Goal: Task Accomplishment & Management: Use online tool/utility

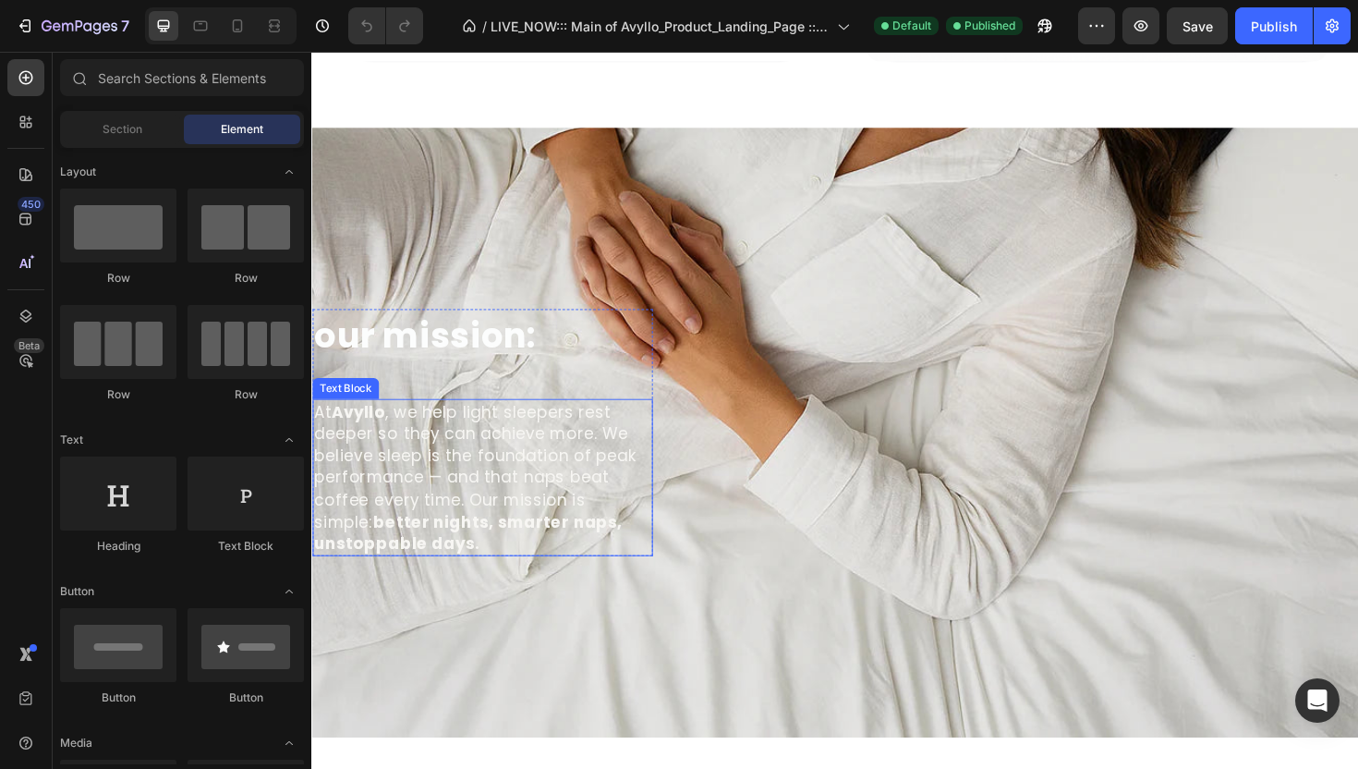
scroll to position [1916, 0]
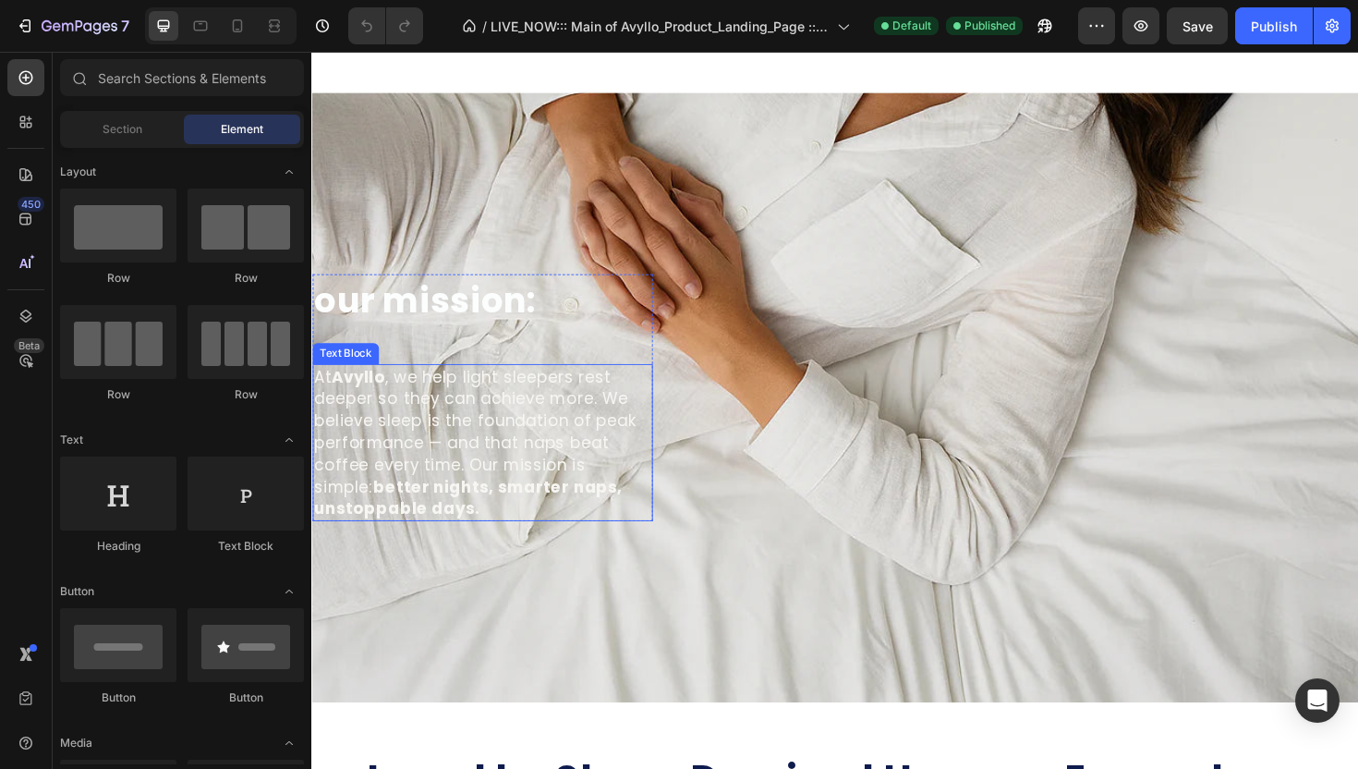
click at [520, 485] on p "At Avyllo , we help light sleepers rest deeper so they can achieve more. We bel…" at bounding box center [492, 465] width 357 height 163
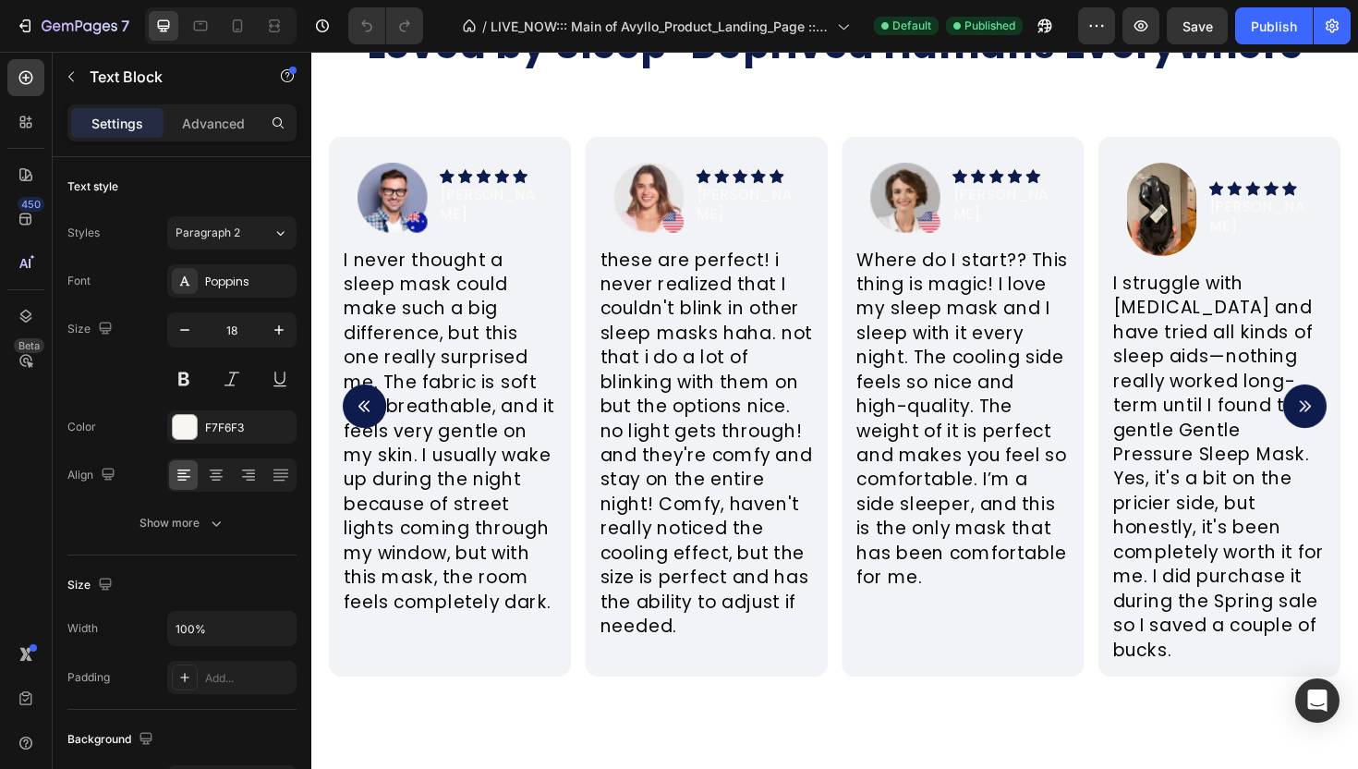
scroll to position [2695, 0]
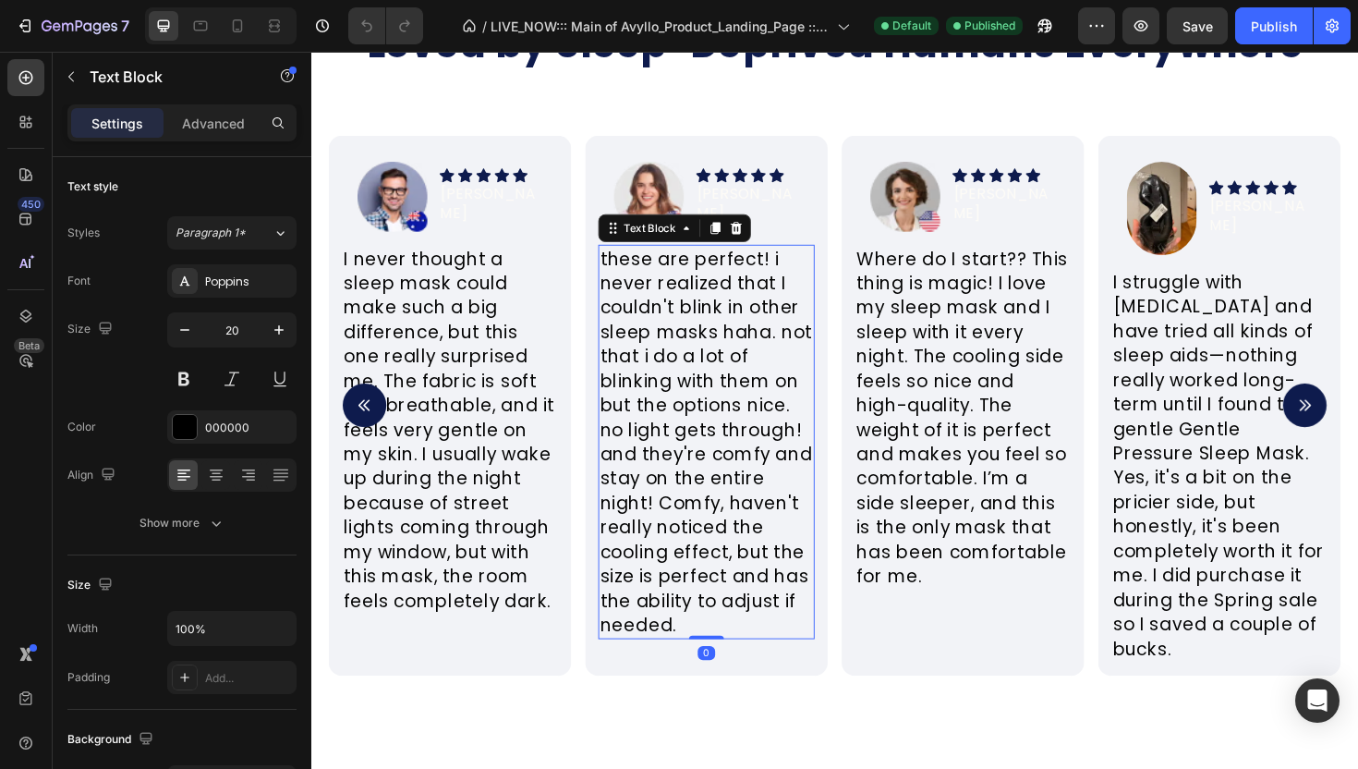
click at [659, 515] on p "these are perfect! i never realized that I couldn't blink in other sleep masks …" at bounding box center [729, 465] width 225 height 414
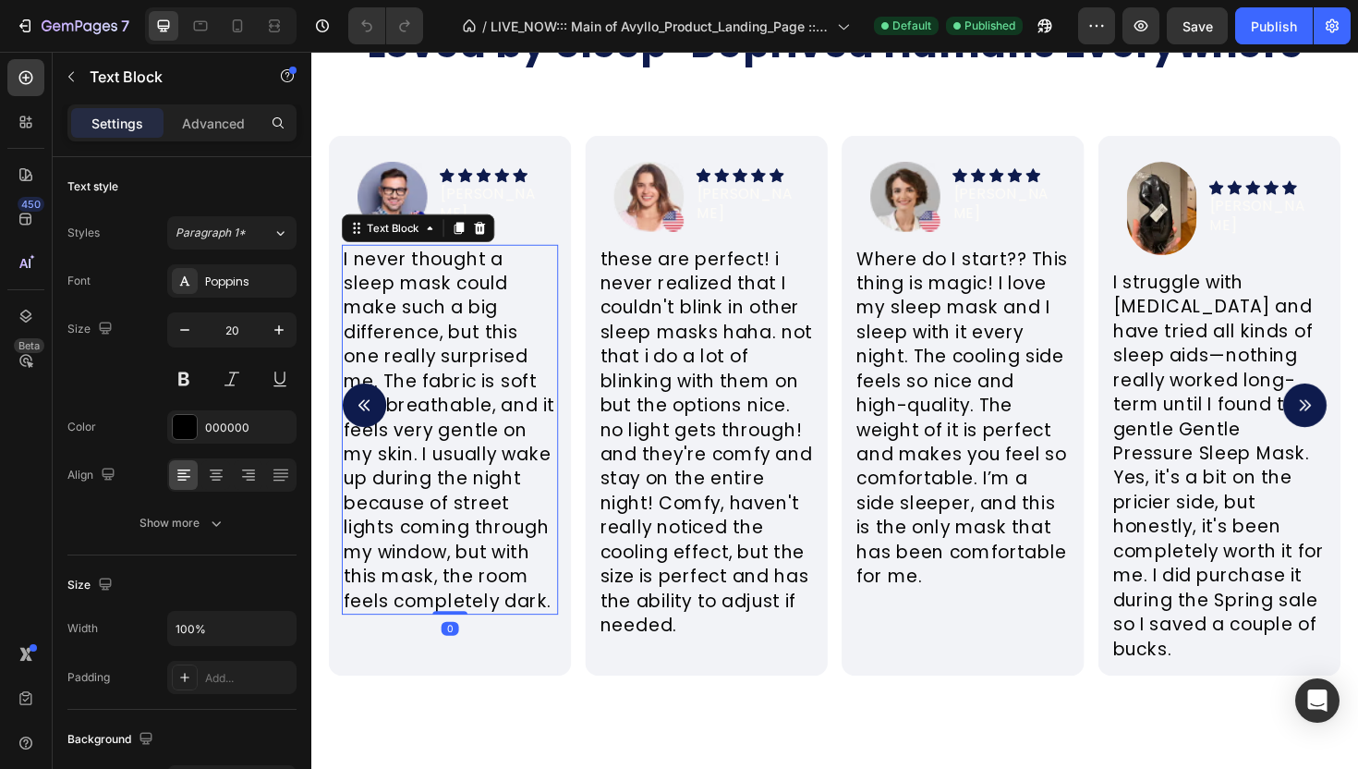
click at [494, 408] on p "I never thought a sleep mask could make such a big difference, but this one rea…" at bounding box center [458, 452] width 225 height 388
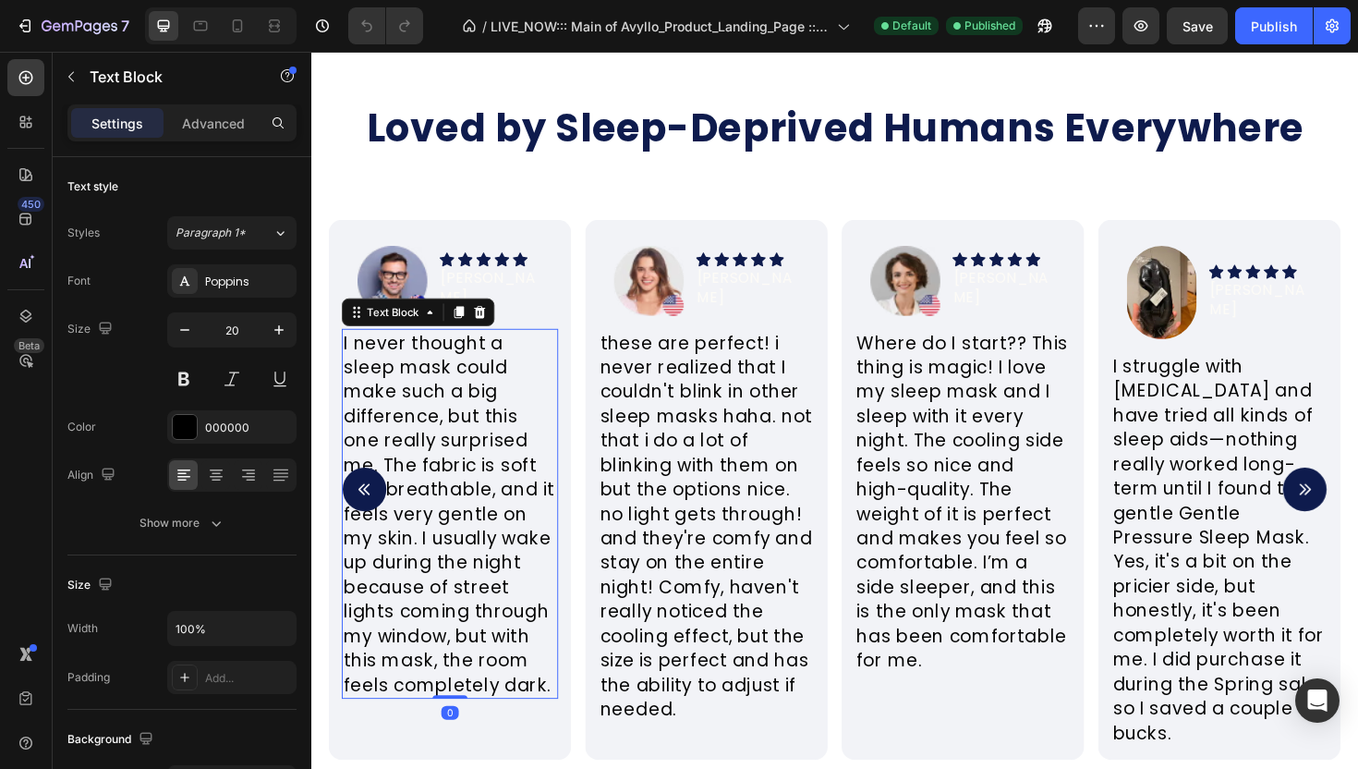
scroll to position [2569, 0]
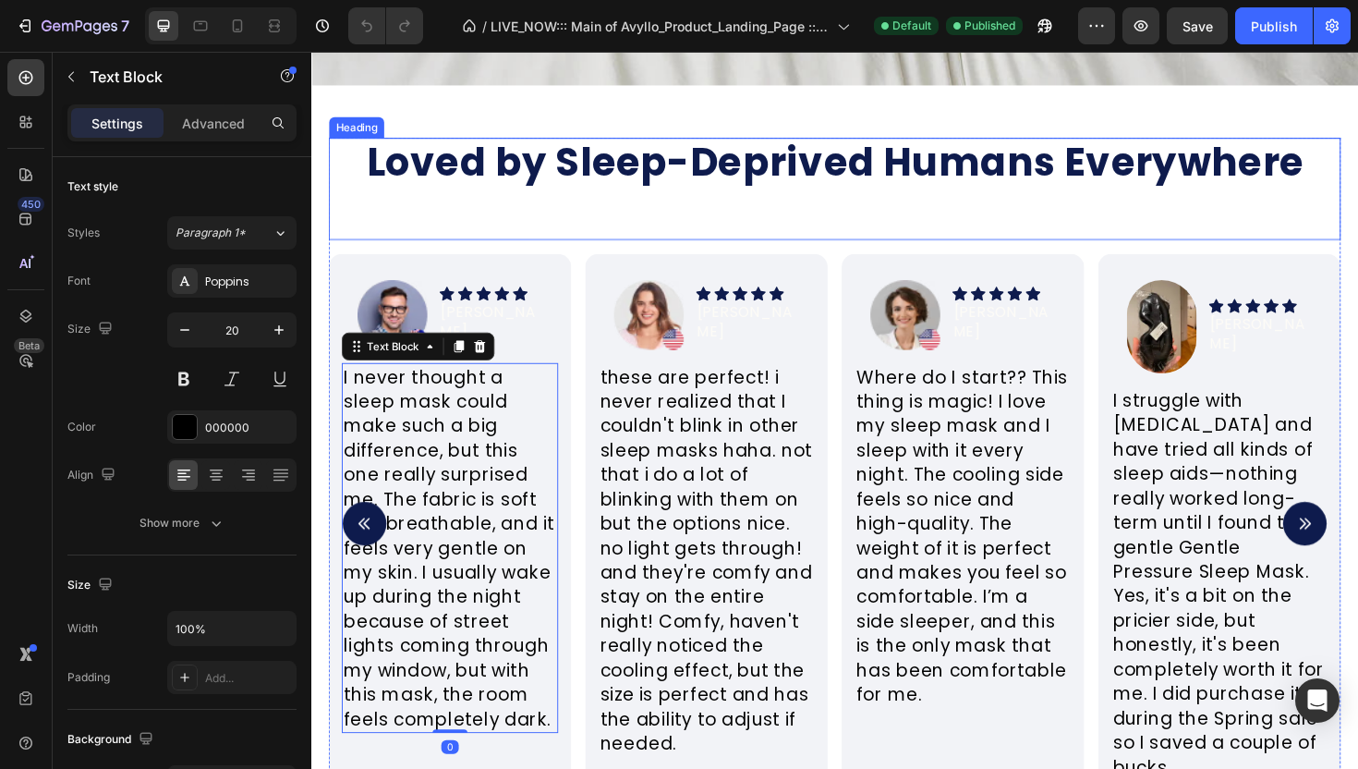
click at [579, 188] on h2 "Loved by Sleep-Deprived Humans Everywhere" at bounding box center [866, 169] width 1072 height 53
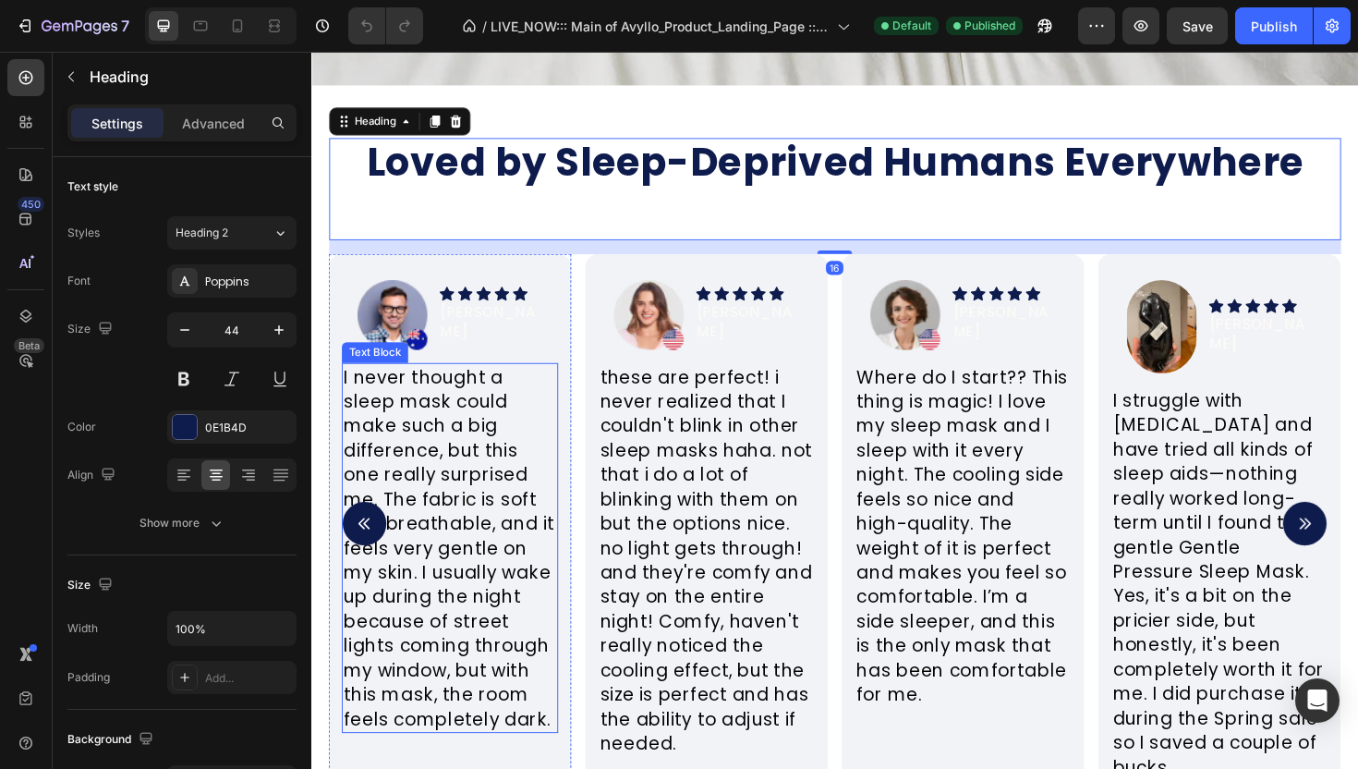
click at [472, 517] on p "I never thought a sleep mask could make such a big difference, but this one rea…" at bounding box center [458, 577] width 225 height 388
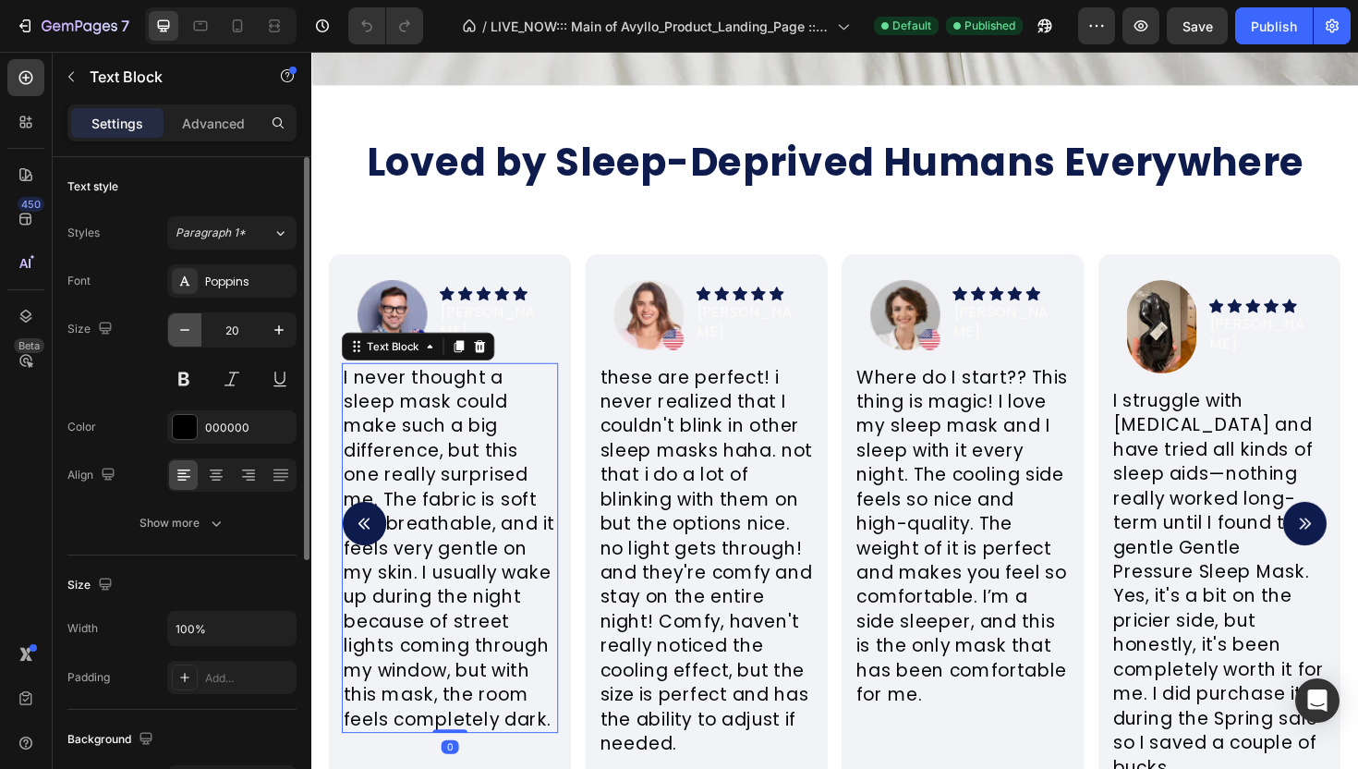
click at [187, 334] on icon "button" at bounding box center [185, 330] width 18 height 18
type input "19"
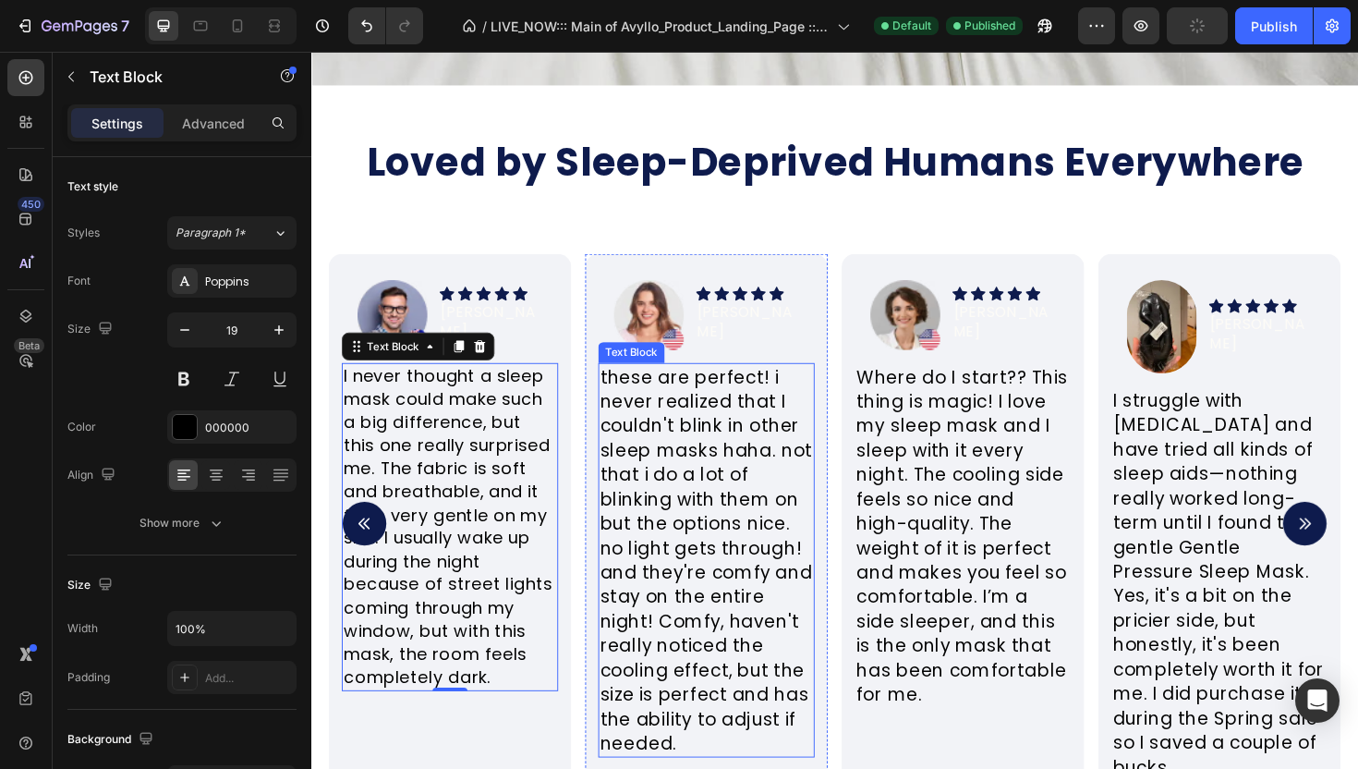
click at [658, 491] on p "these are perfect! i never realized that I couldn't blink in other sleep masks …" at bounding box center [729, 590] width 225 height 414
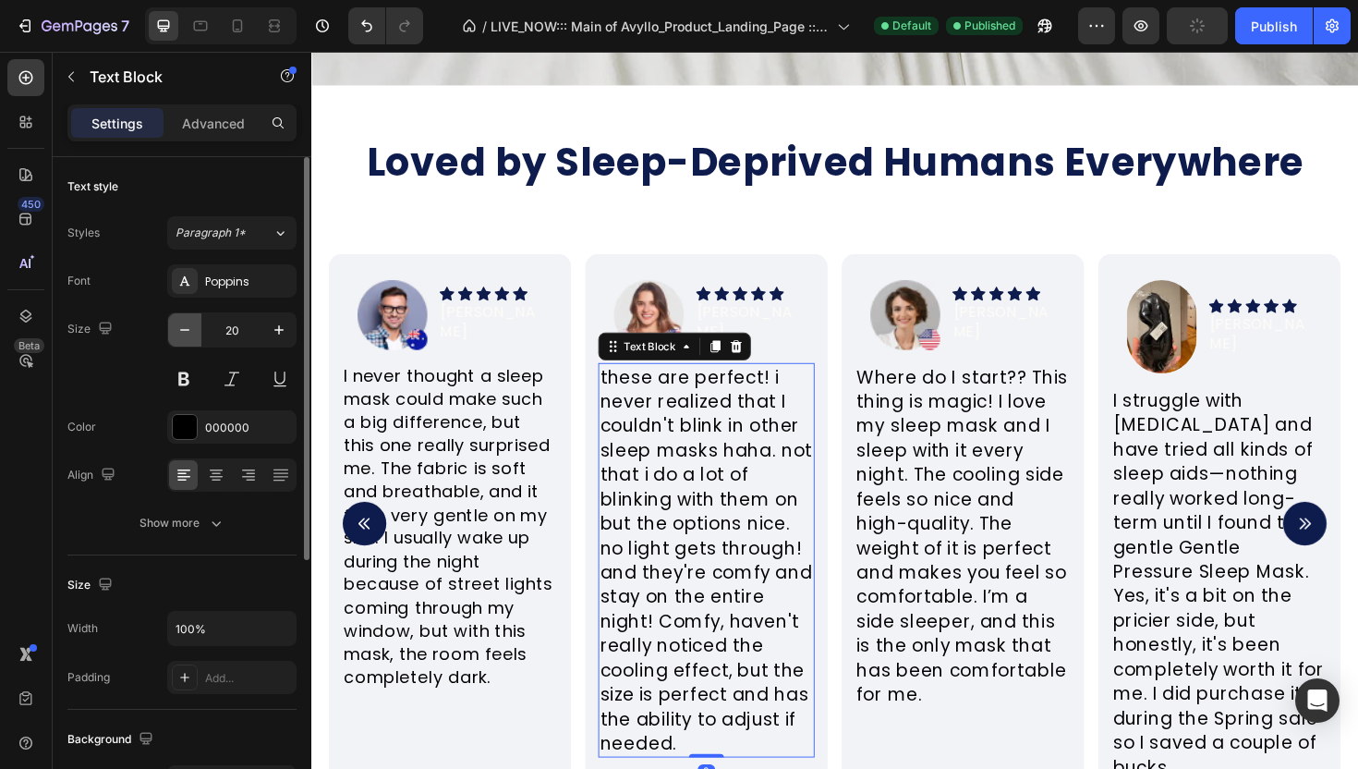
click at [189, 334] on icon "button" at bounding box center [185, 330] width 18 height 18
type input "19"
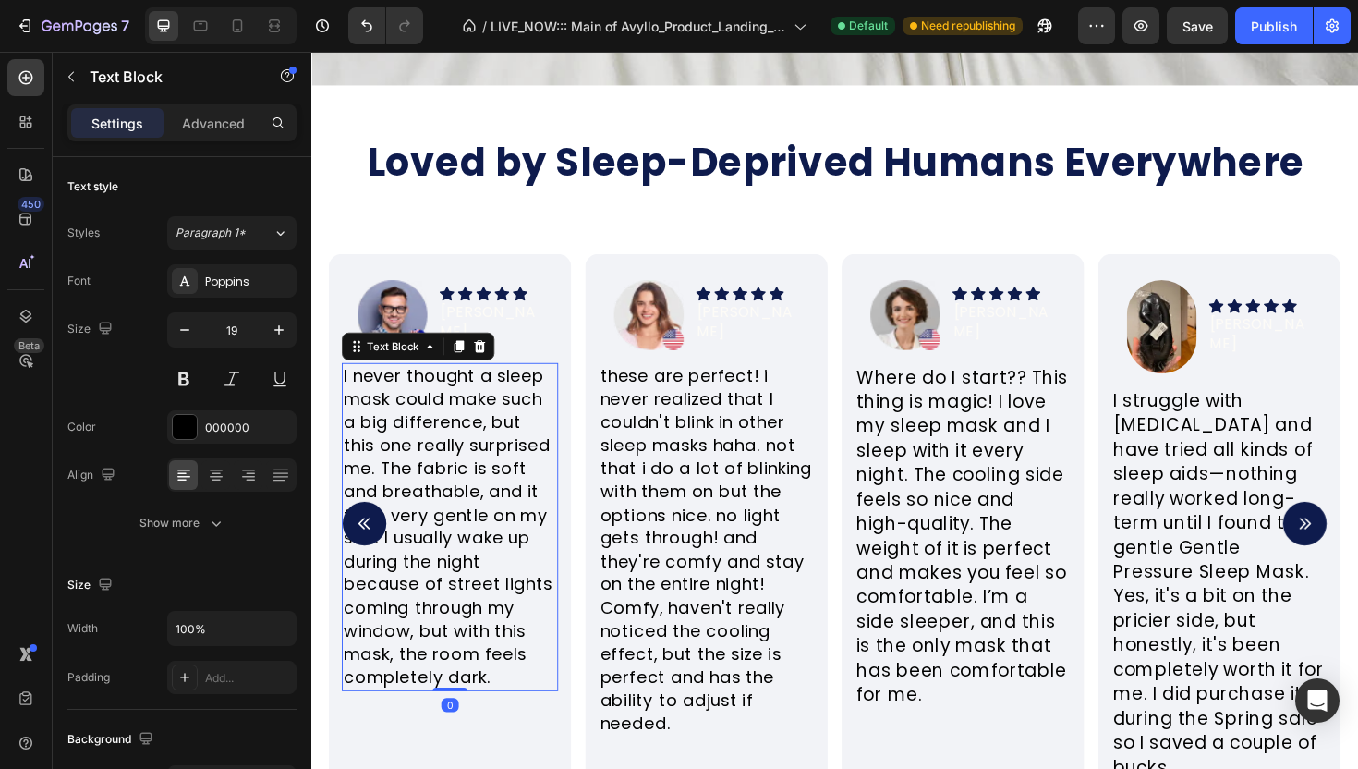
click at [429, 449] on p "I never thought a sleep mask could make such a big difference, but this one rea…" at bounding box center [458, 555] width 225 height 344
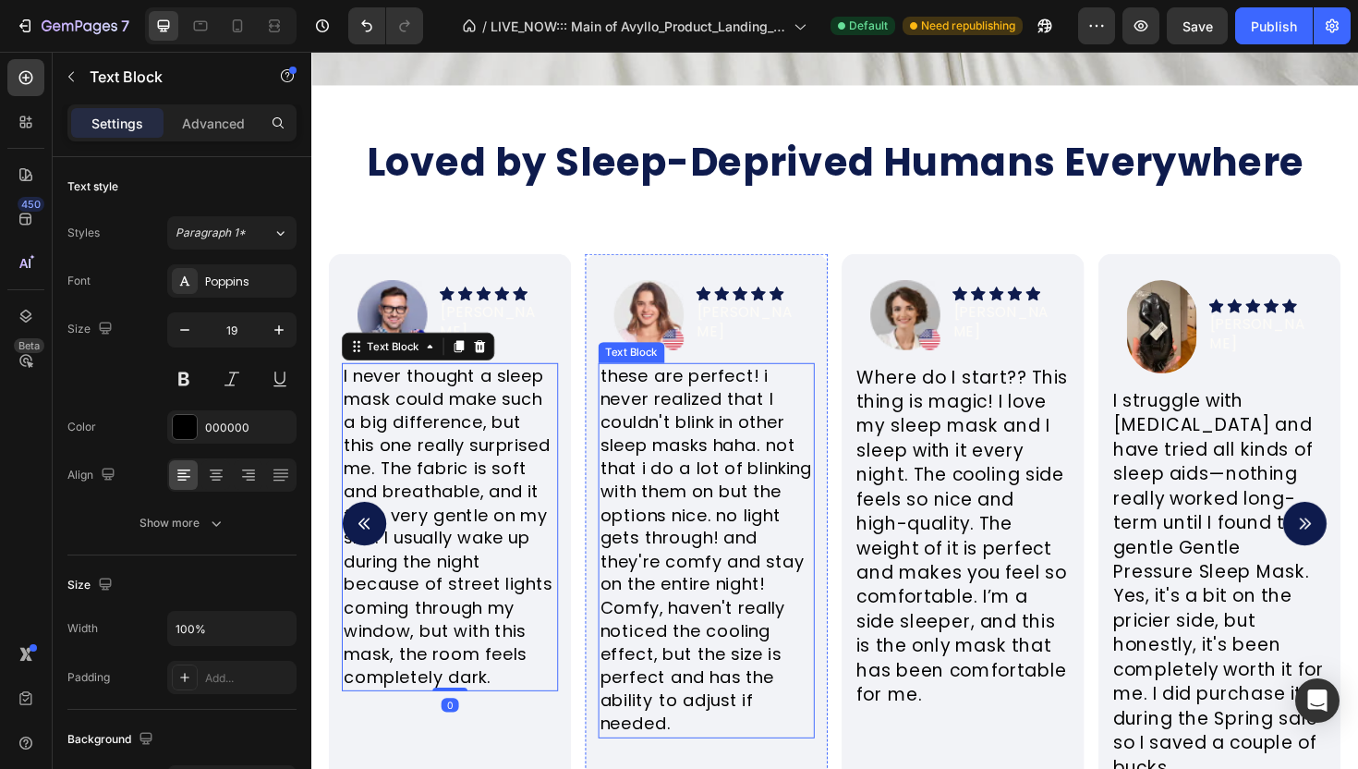
click at [676, 434] on p "these are perfect! i never realized that I couldn't blink in other sleep masks …" at bounding box center [729, 580] width 225 height 394
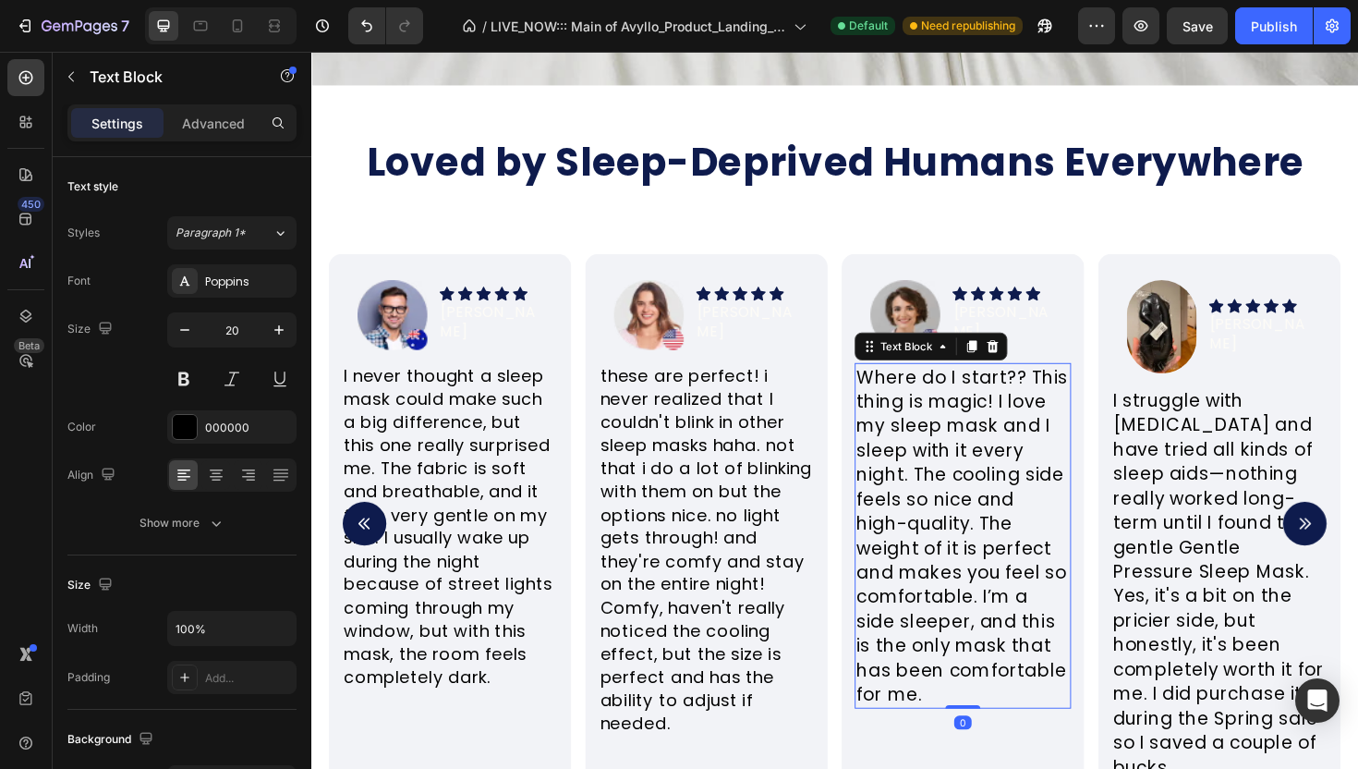
click at [901, 434] on p "Where do I start?? This thing is magic! I love my sleep mask and I sleep with i…" at bounding box center [1001, 564] width 225 height 362
click at [192, 345] on button "button" at bounding box center [184, 329] width 33 height 33
type input "19"
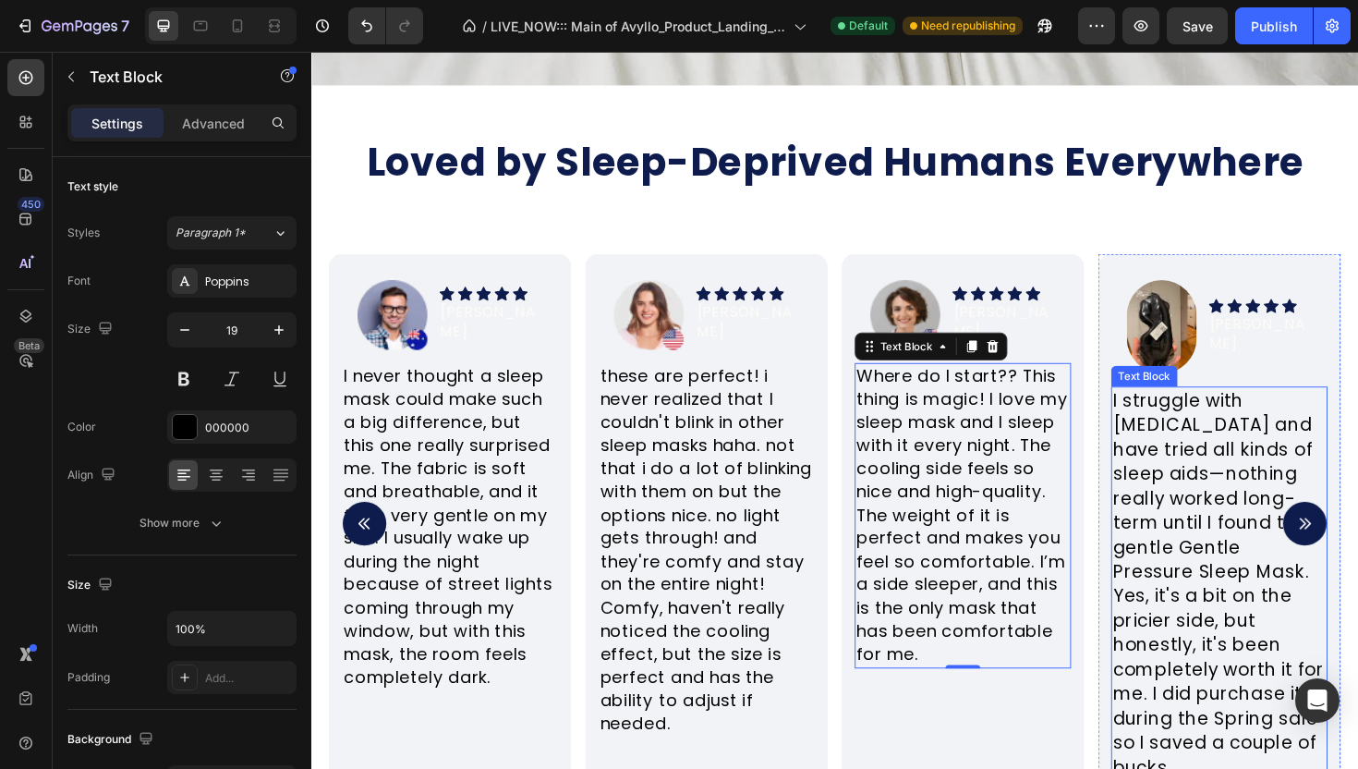
click at [1287, 467] on p "I struggle with insomnia and have tried all kinds of sleep aids—nothing really …" at bounding box center [1272, 615] width 225 height 414
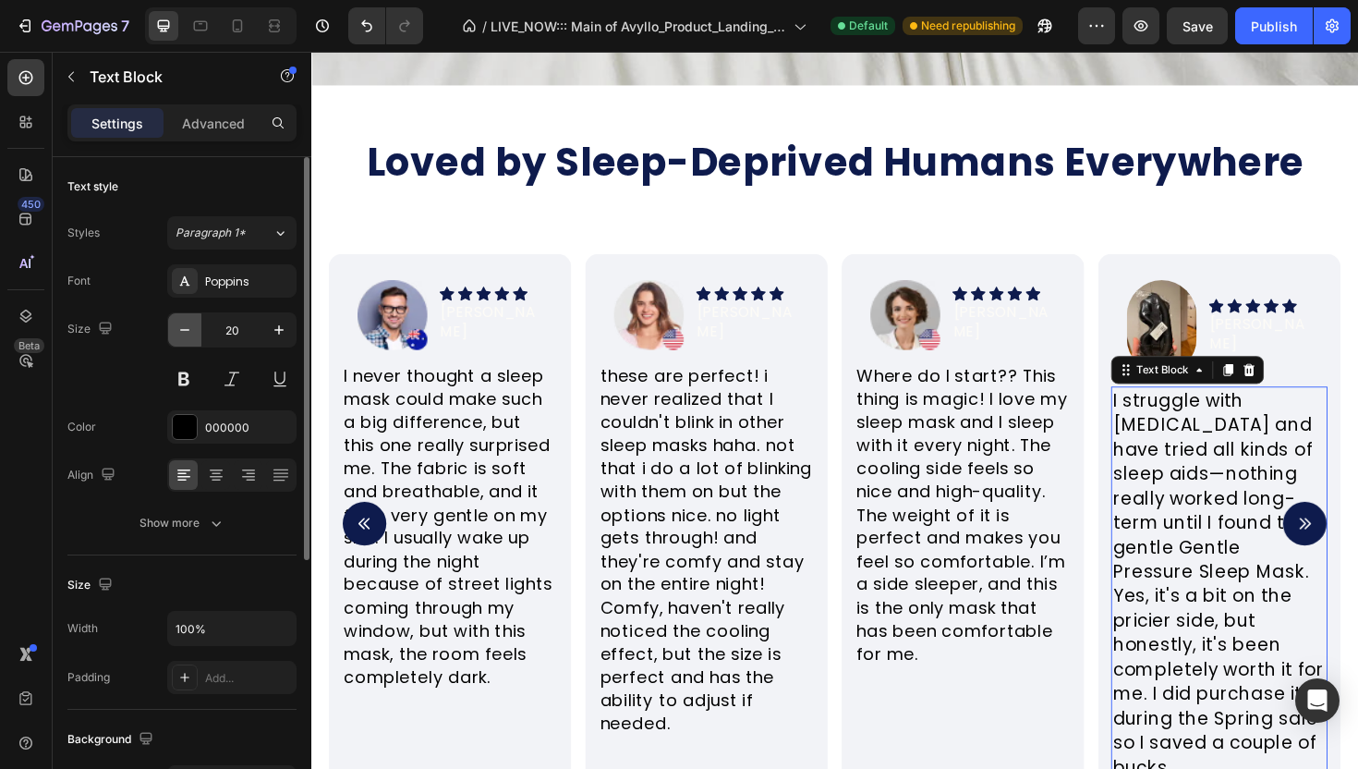
click at [189, 336] on icon "button" at bounding box center [185, 330] width 18 height 18
type input "19"
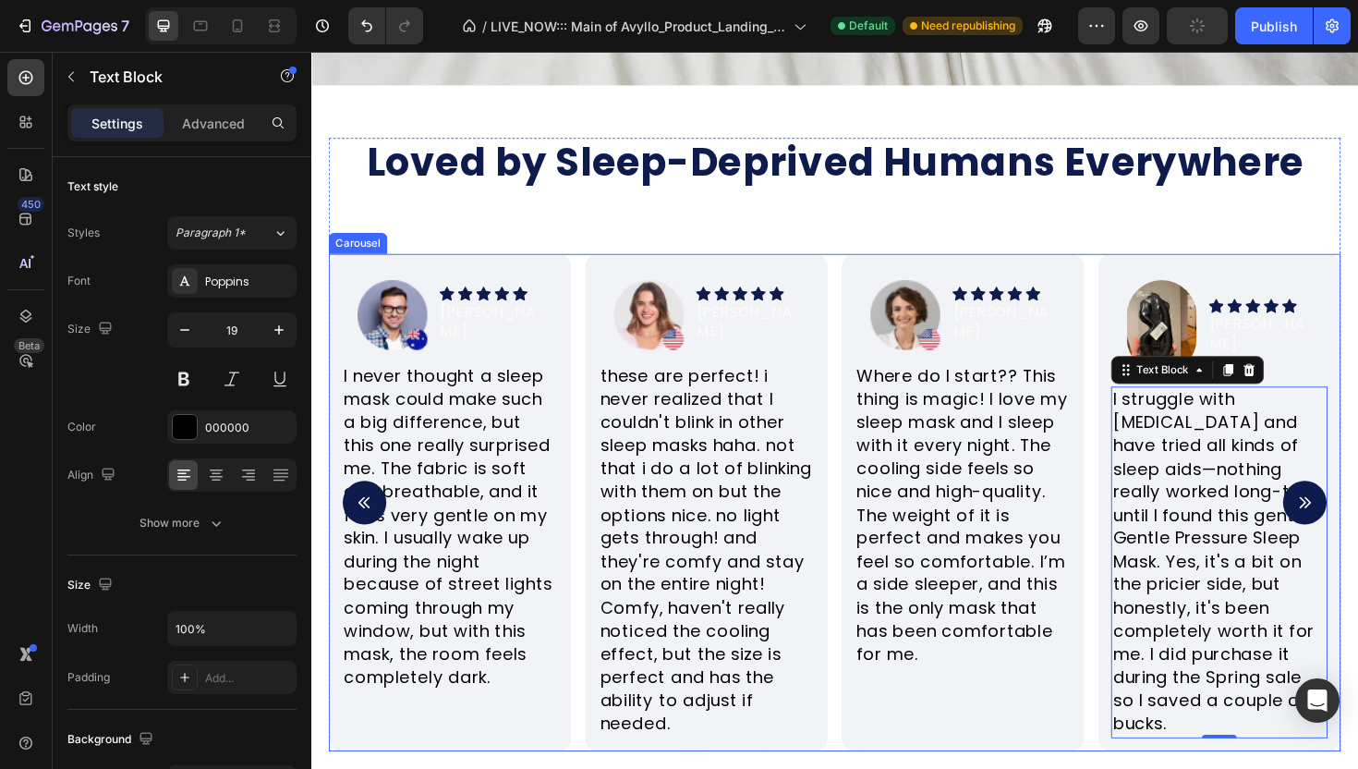
click at [1357, 527] on icon "Carousel Next Arrow" at bounding box center [1364, 529] width 12 height 12
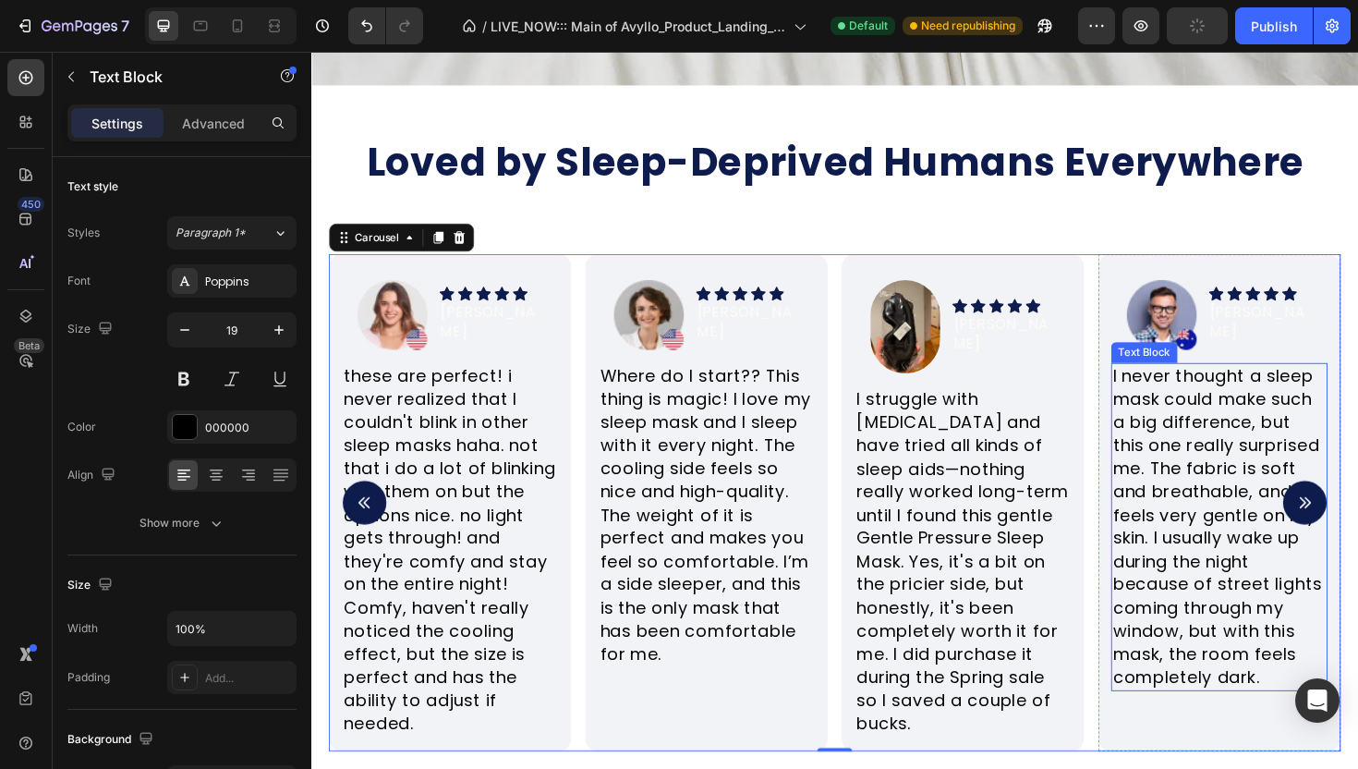
click at [1263, 539] on p "I never thought a sleep mask could make such a big difference, but this one rea…" at bounding box center [1272, 555] width 225 height 344
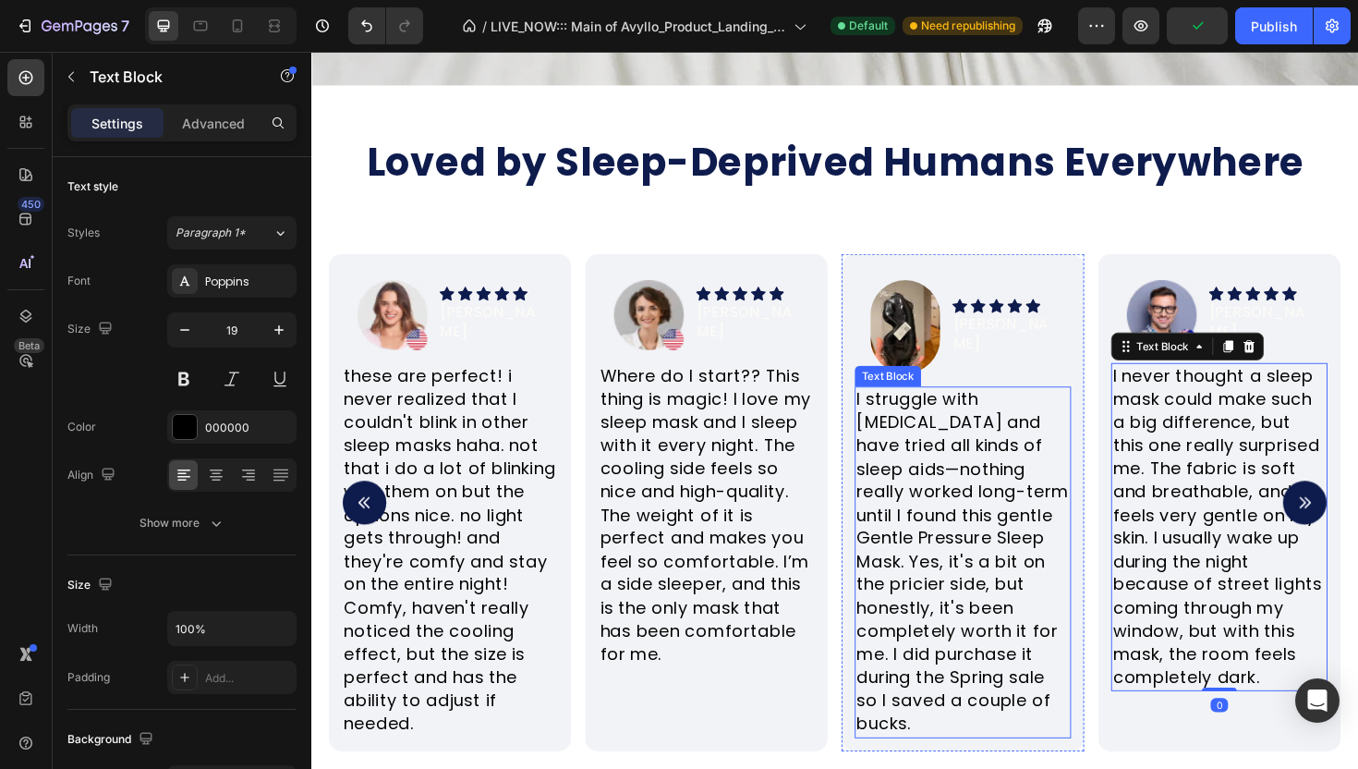
click at [1046, 500] on p "I struggle with insomnia and have tried all kinds of sleep aids—nothing really …" at bounding box center [1001, 592] width 225 height 369
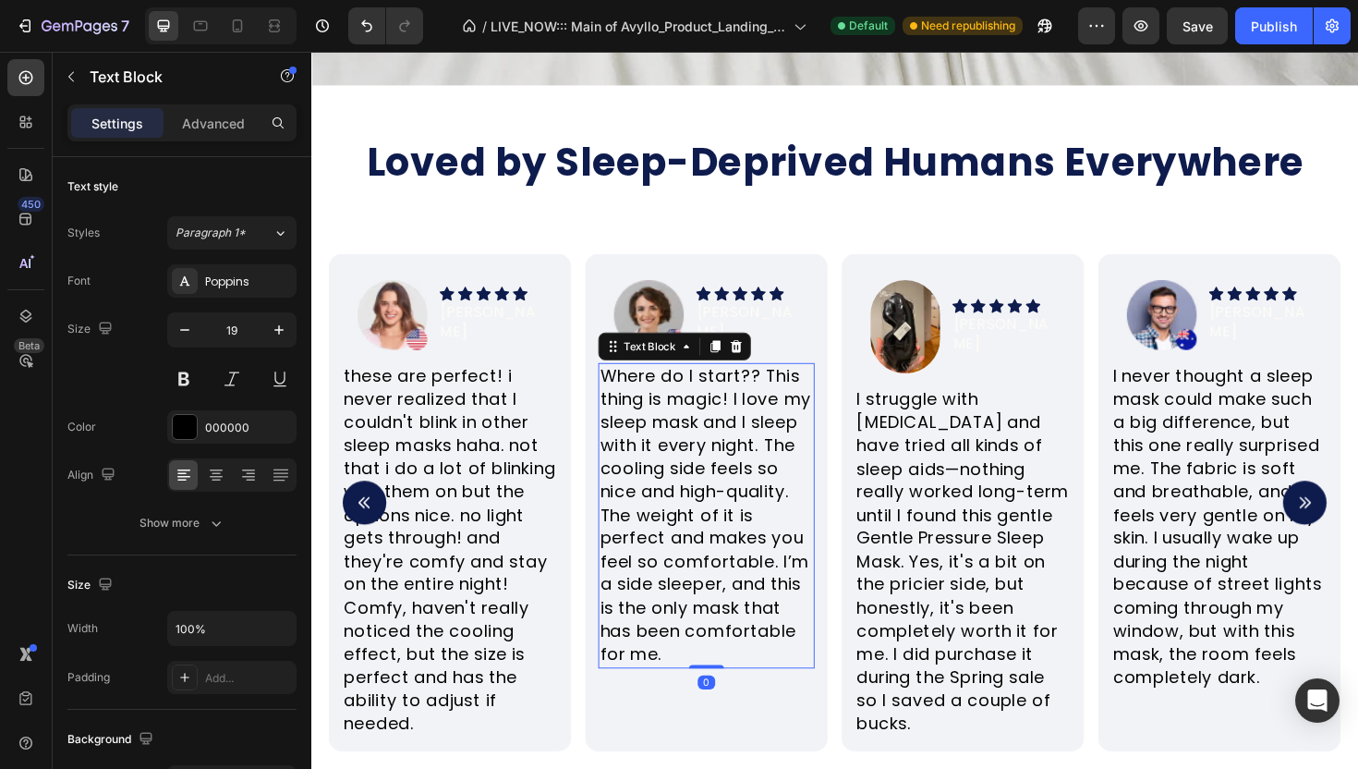
click at [813, 535] on p "Where do I start?? This thing is magic! I love my sleep mask and I sleep with i…" at bounding box center [729, 543] width 225 height 320
click at [580, 587] on div "Image Icon Icon Icon Icon Icon Icon List Carly Weinstien Text Block Row these a…" at bounding box center [458, 529] width 257 height 527
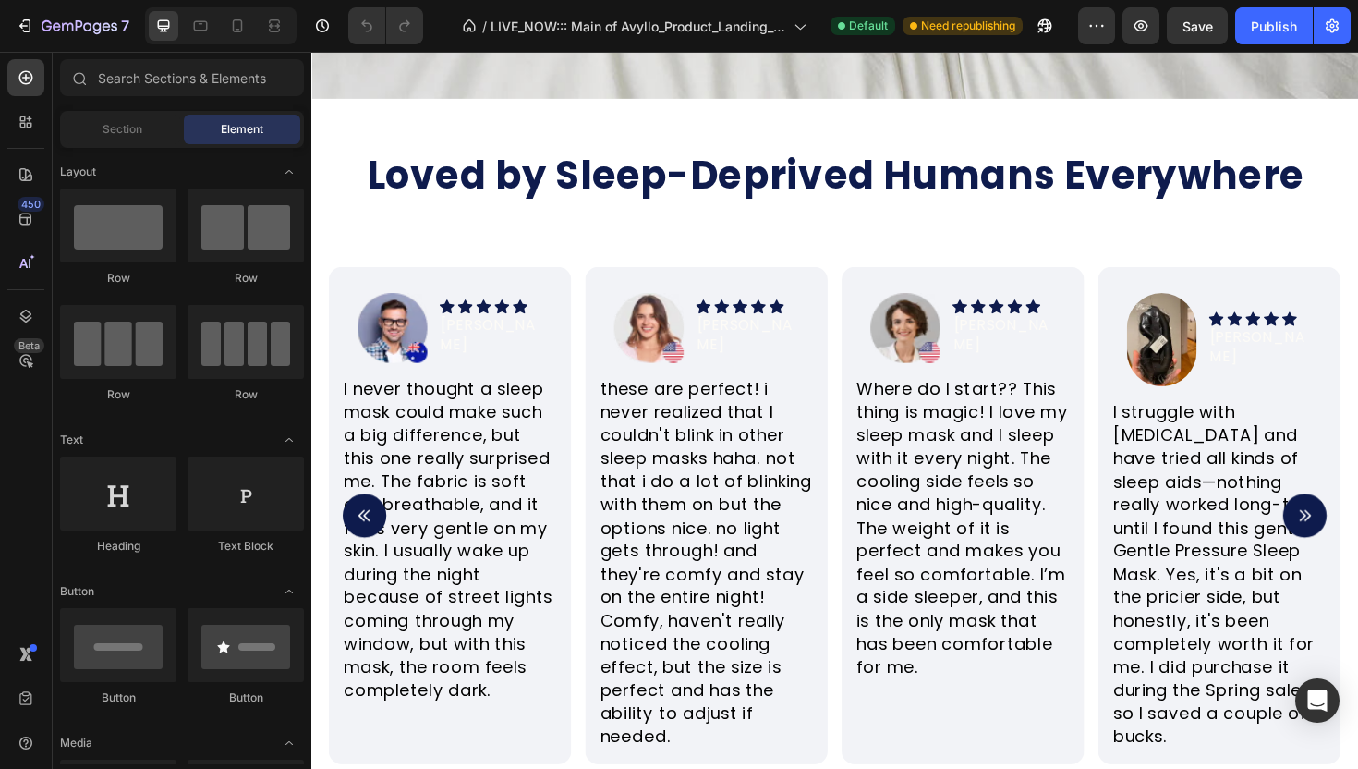
scroll to position [2557, 0]
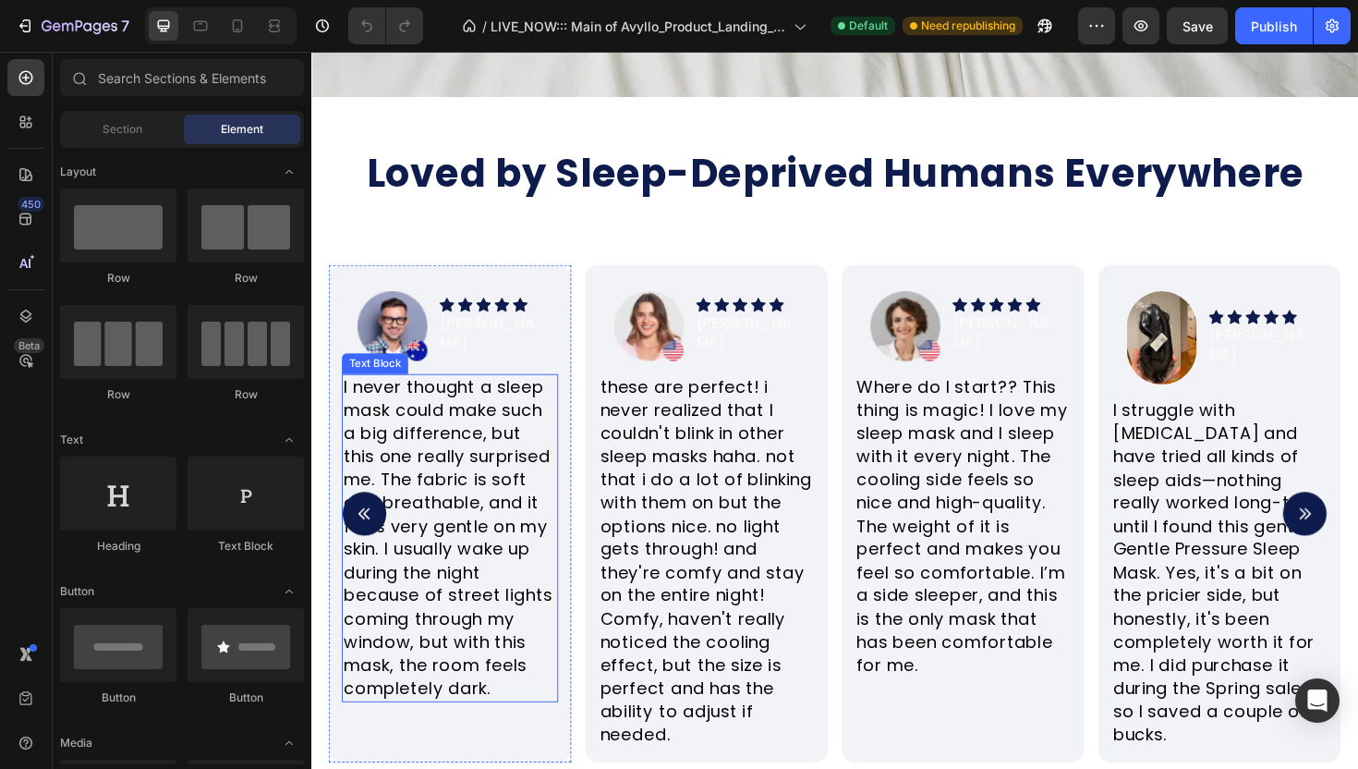
click at [510, 521] on p "I never thought a sleep mask could make such a big difference, but this one rea…" at bounding box center [458, 567] width 225 height 344
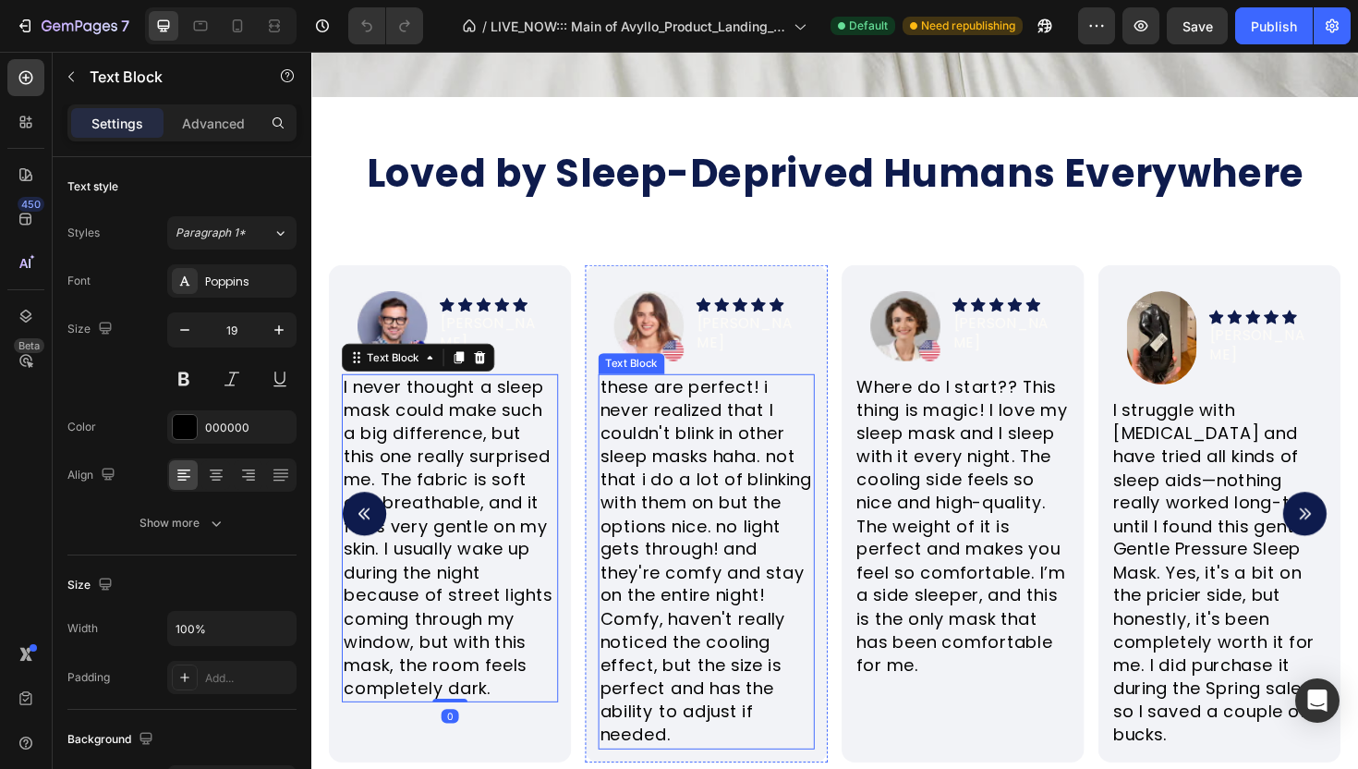
click at [677, 515] on p "these are perfect! i never realized that I couldn't blink in other sleep masks …" at bounding box center [729, 592] width 225 height 394
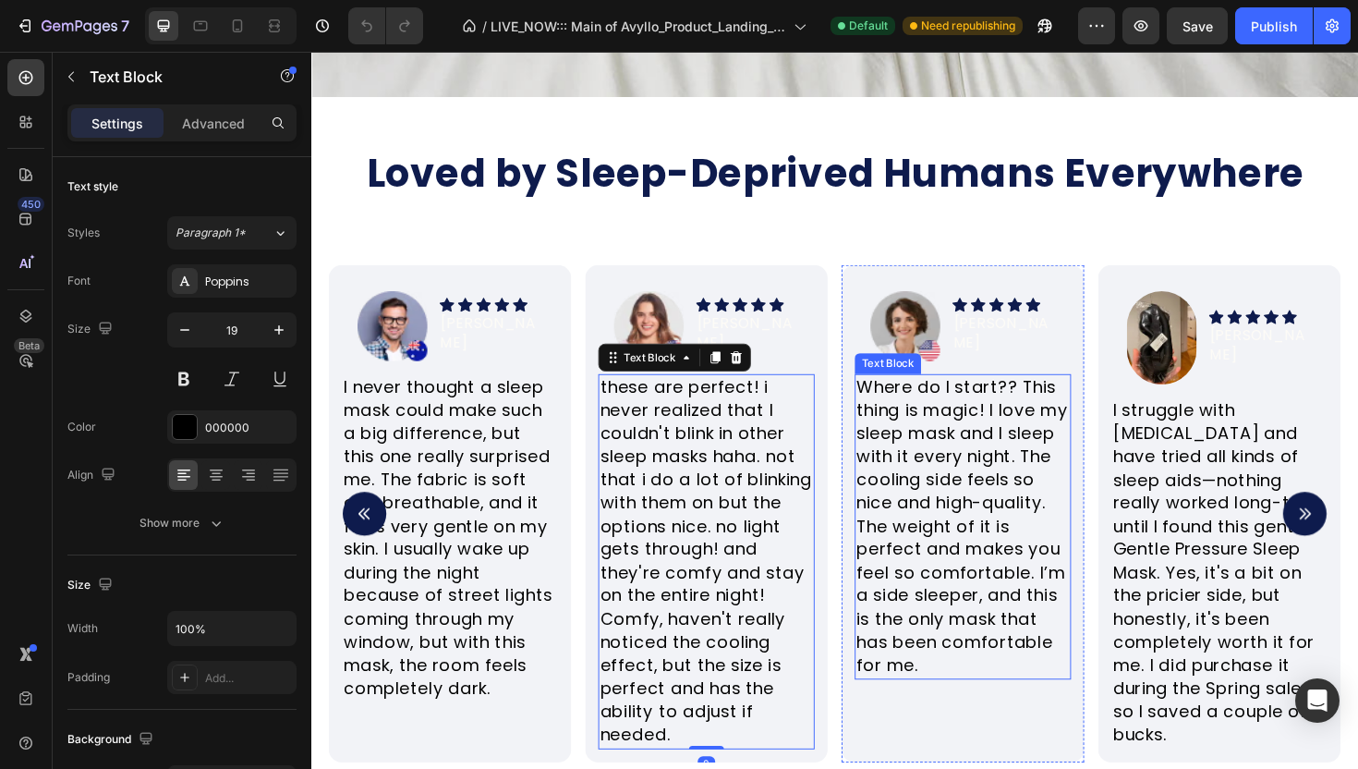
click at [911, 487] on p "Where do I start?? This thing is magic! I love my sleep mask and I sleep with i…" at bounding box center [1001, 555] width 225 height 320
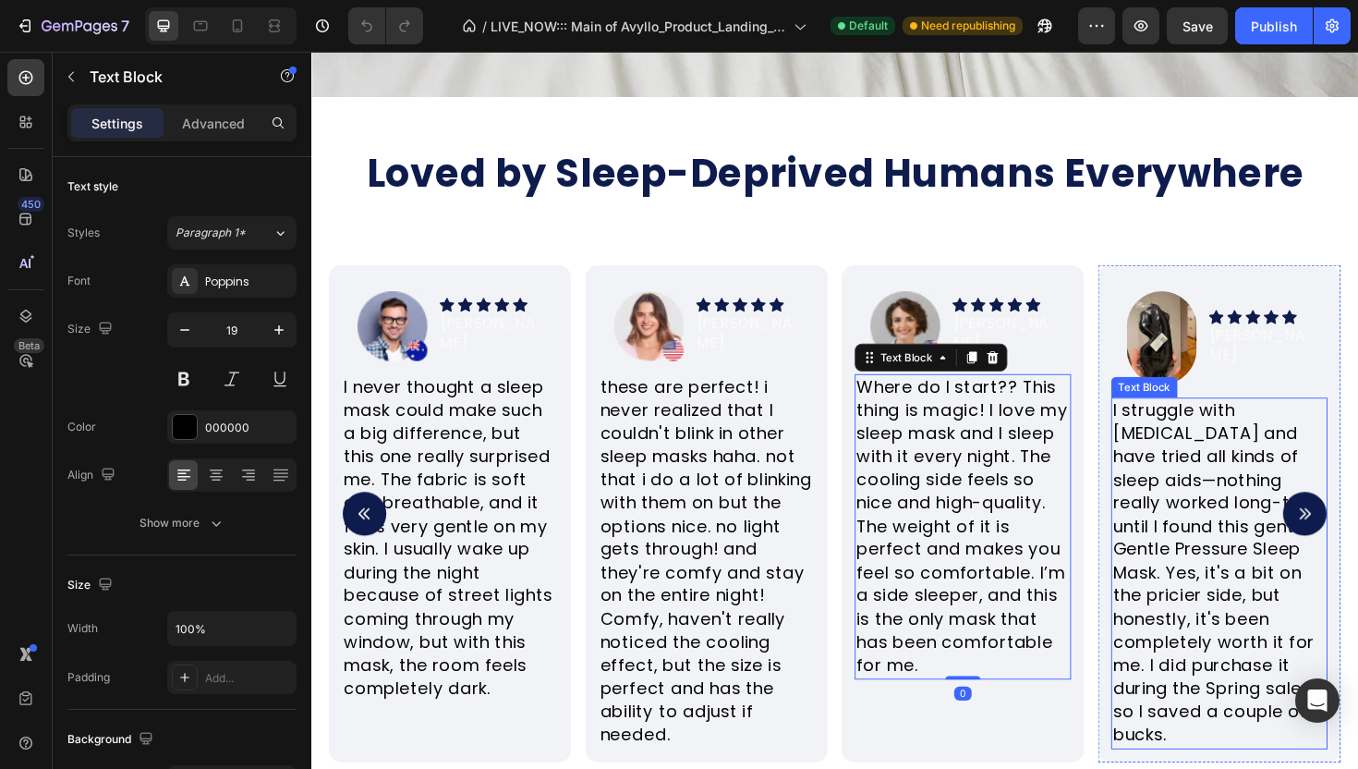
click at [1163, 455] on p "I struggle with insomnia and have tried all kinds of sleep aids—nothing really …" at bounding box center [1272, 604] width 225 height 369
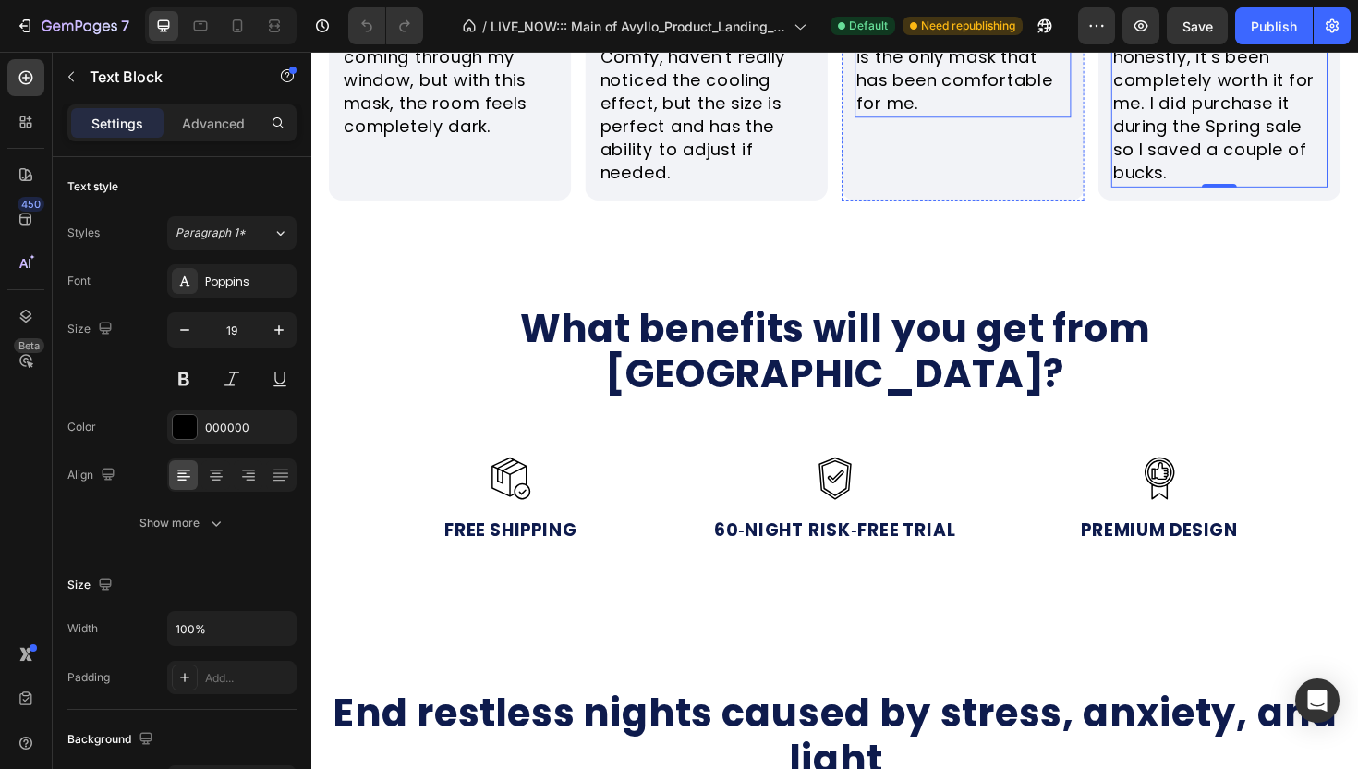
scroll to position [3155, 0]
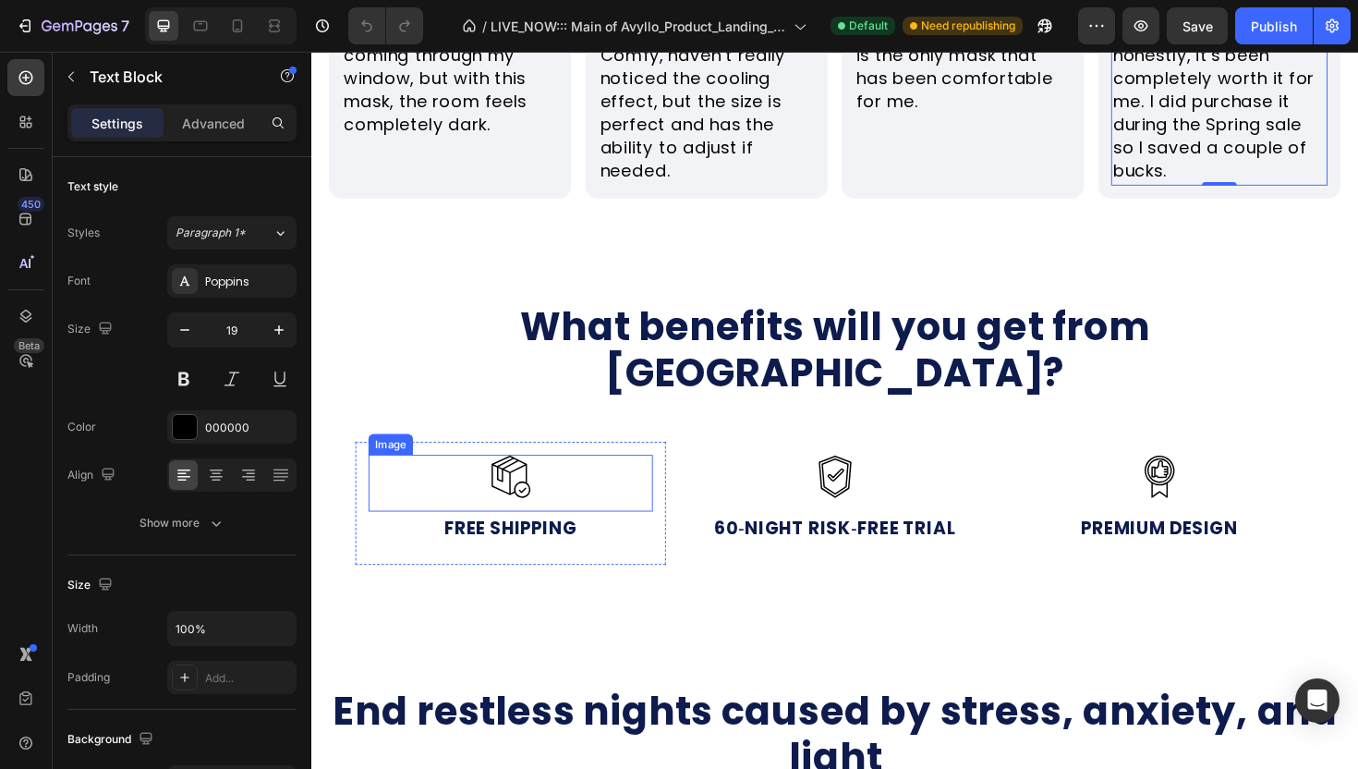
click at [530, 479] on img at bounding box center [522, 502] width 46 height 46
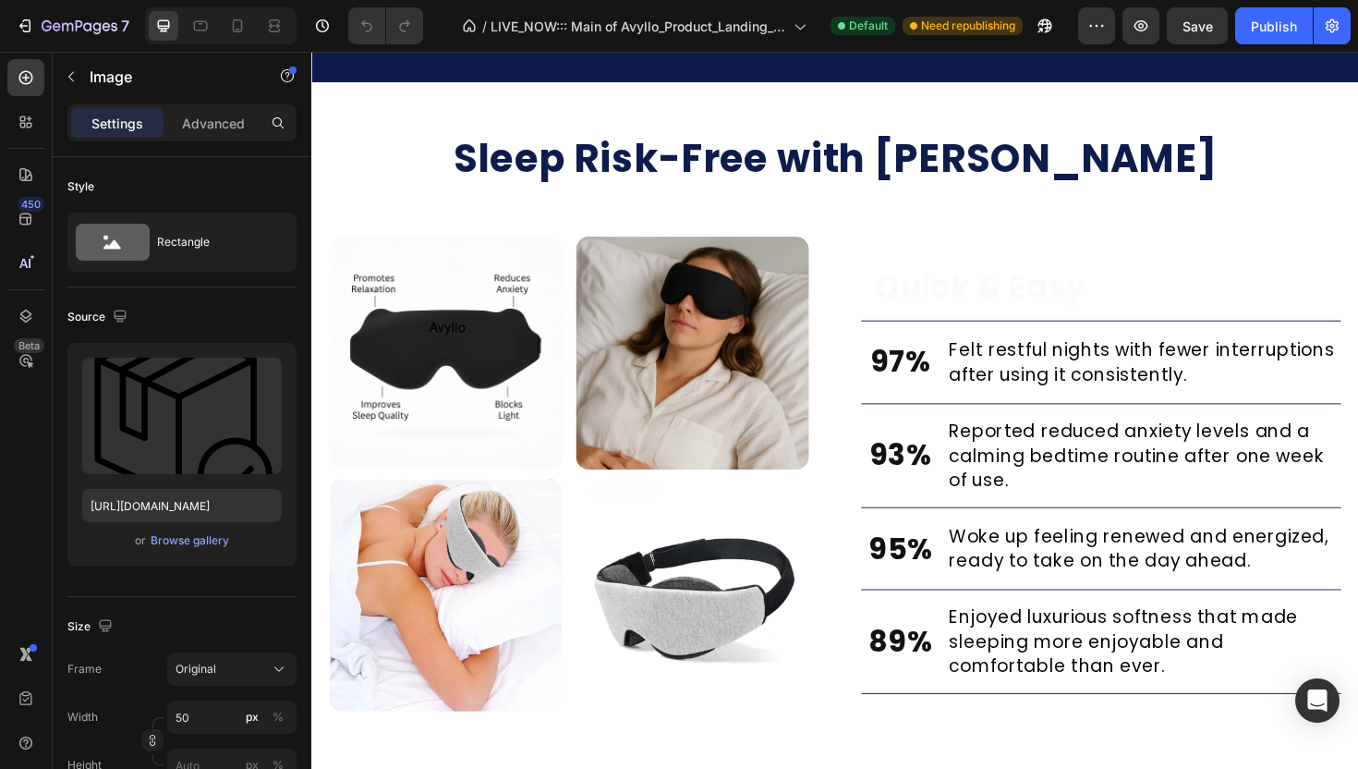
scroll to position [5209, 0]
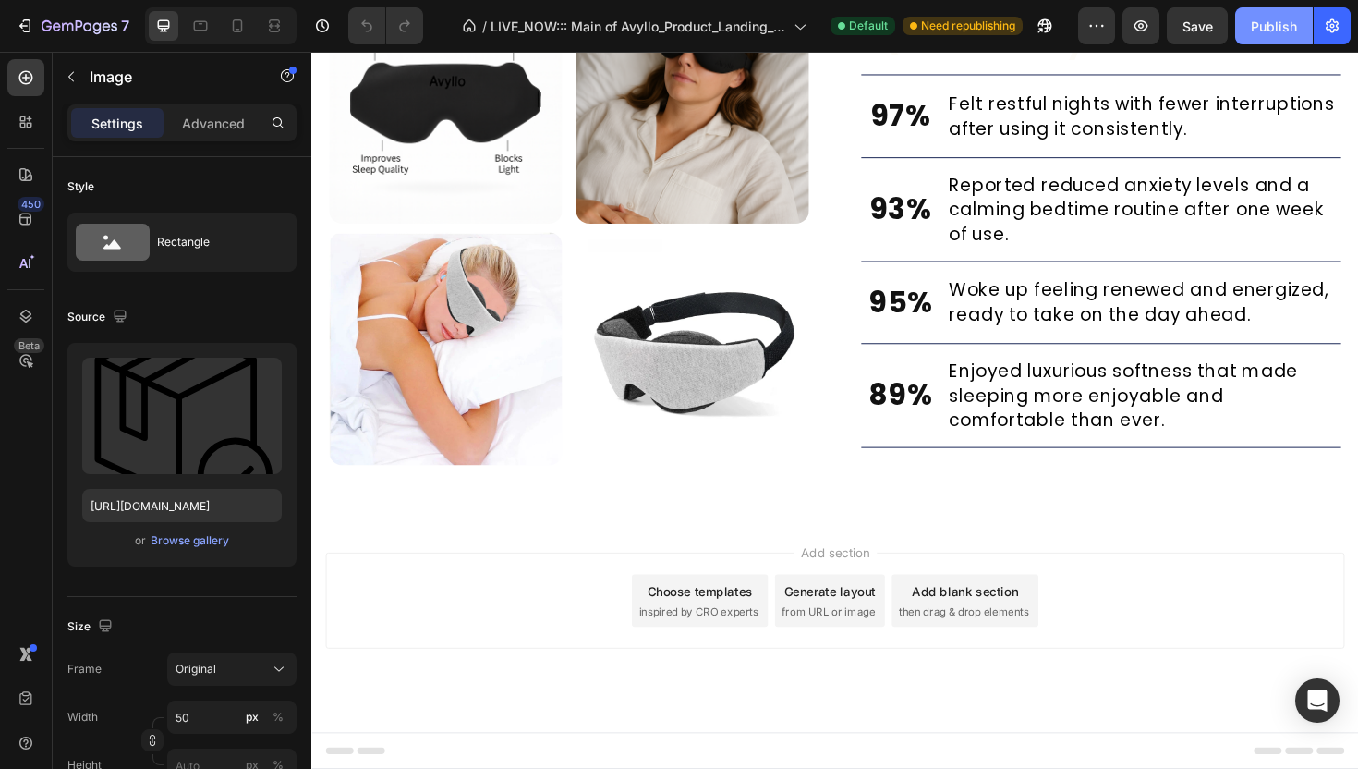
click at [1273, 38] on button "Publish" at bounding box center [1274, 25] width 78 height 37
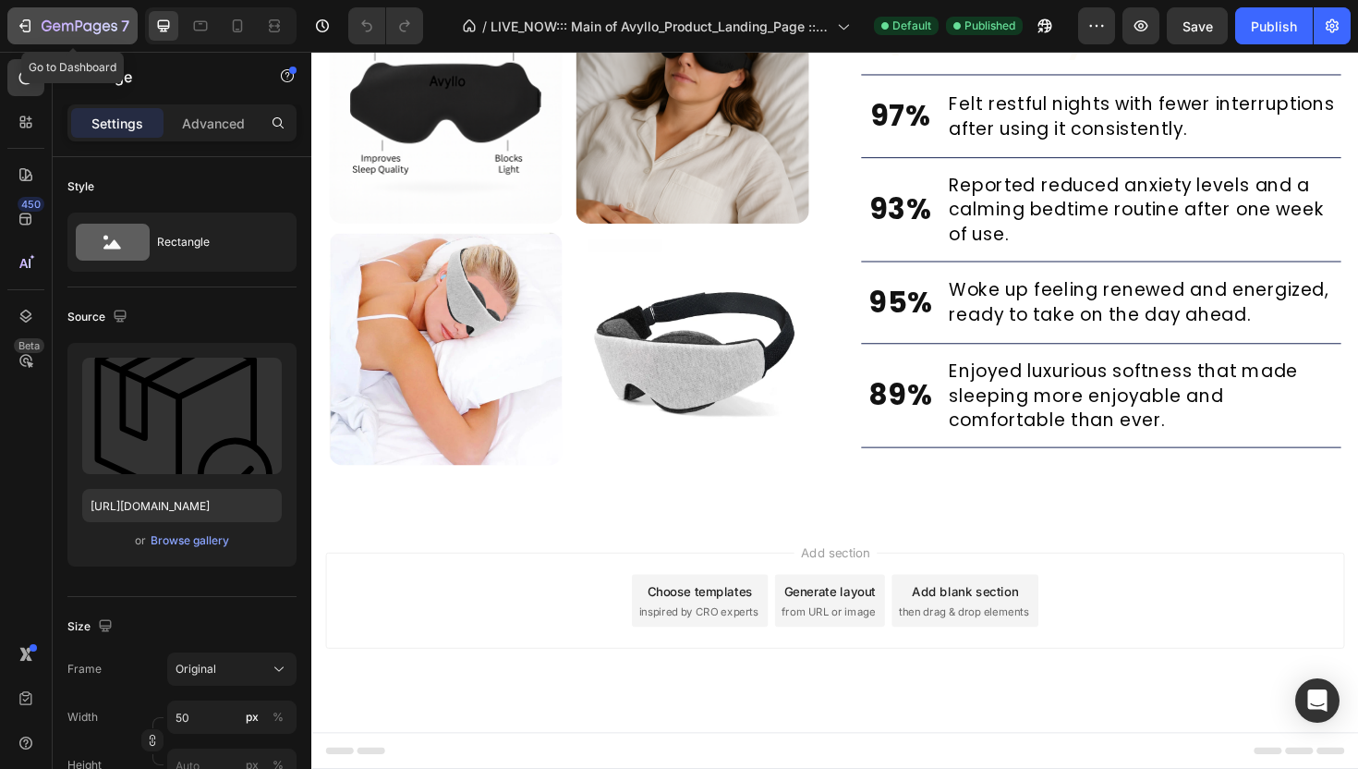
click at [65, 30] on icon "button" at bounding box center [80, 27] width 76 height 16
